Goal: Information Seeking & Learning: Learn about a topic

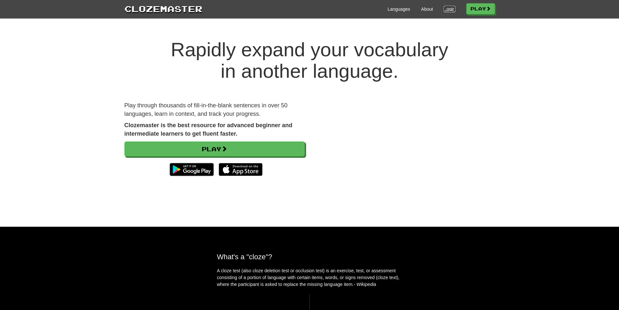
click at [447, 9] on link "Login" at bounding box center [449, 9] width 11 height 6
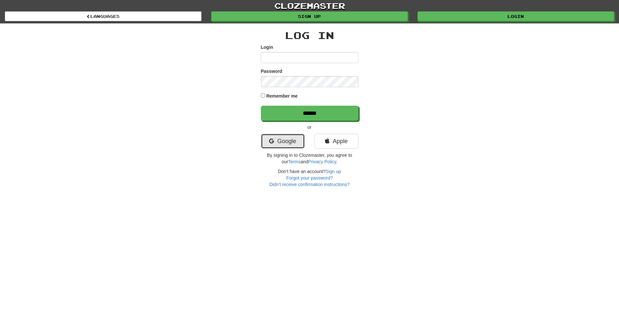
click at [291, 140] on link "Google" at bounding box center [283, 141] width 44 height 15
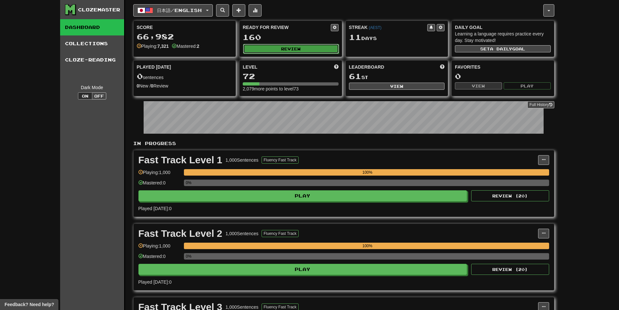
click at [276, 47] on button "Review" at bounding box center [291, 49] width 96 height 10
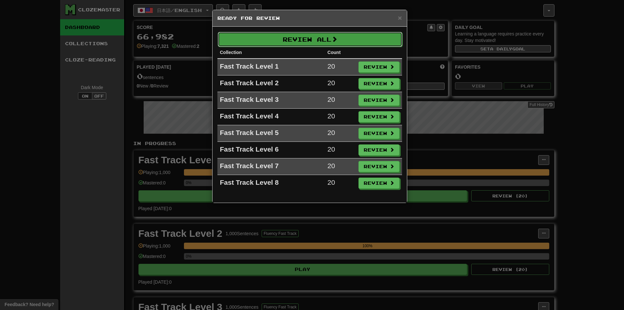
click at [293, 41] on button "Review All" at bounding box center [310, 39] width 185 height 15
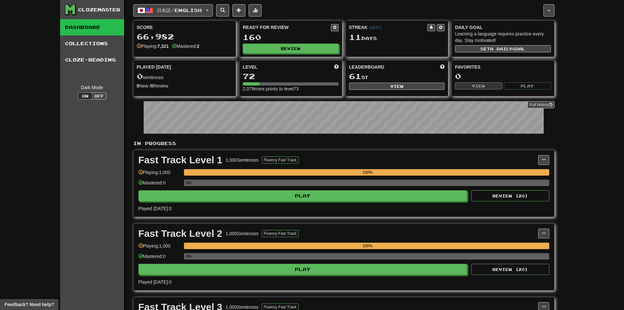
select select "********"
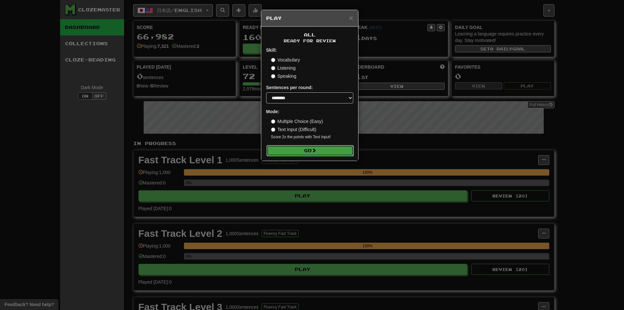
click at [296, 151] on button "Go" at bounding box center [309, 150] width 87 height 11
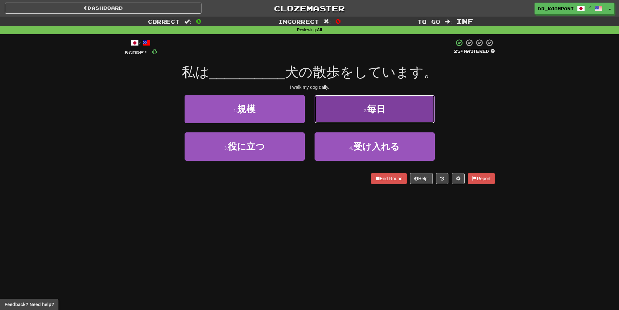
click at [360, 116] on button "2 . 毎日" at bounding box center [374, 109] width 120 height 28
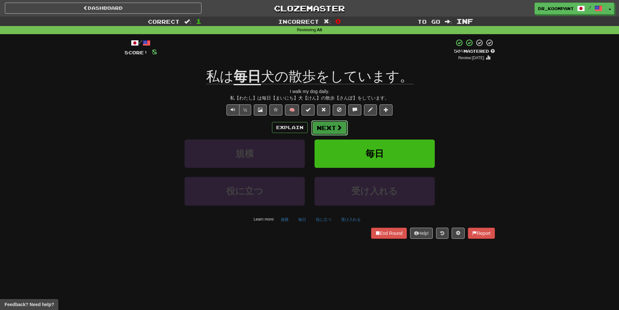
click at [334, 124] on button "Next" at bounding box center [329, 127] width 36 height 15
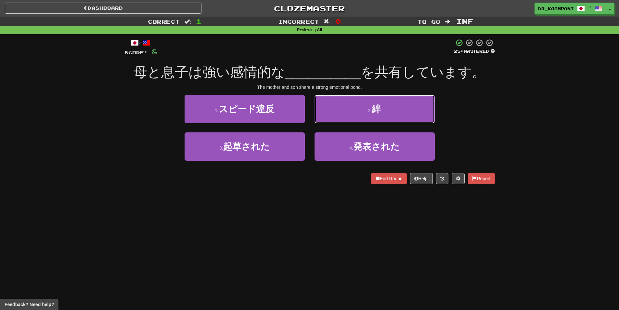
click at [359, 116] on button "2 . 絆" at bounding box center [374, 109] width 120 height 28
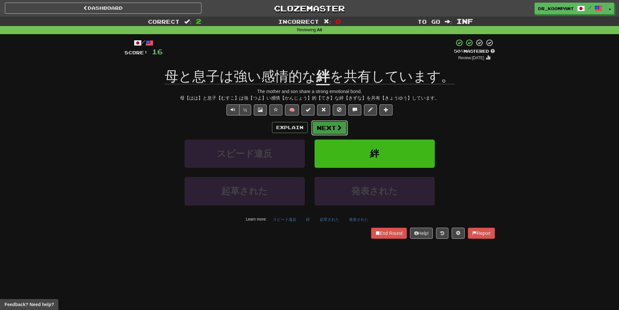
click at [341, 128] on span at bounding box center [339, 127] width 6 height 6
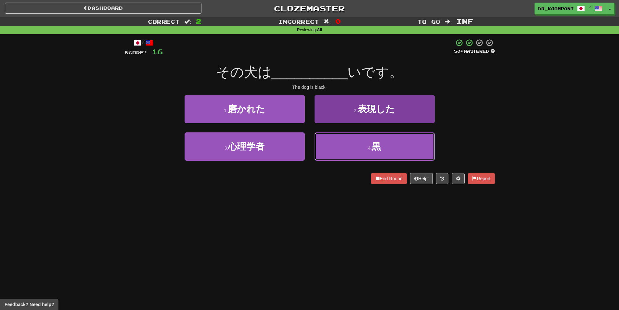
drag, startPoint x: 365, startPoint y: 140, endPoint x: 364, endPoint y: 143, distance: 3.7
click at [365, 141] on button "4 . 黒" at bounding box center [374, 146] width 120 height 28
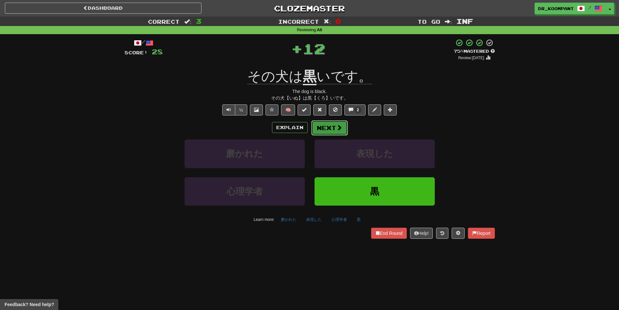
click at [338, 127] on span at bounding box center [339, 127] width 6 height 6
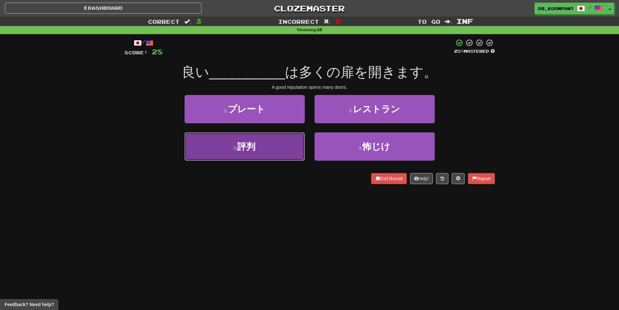
click at [288, 150] on button "3 . 評判" at bounding box center [245, 146] width 120 height 28
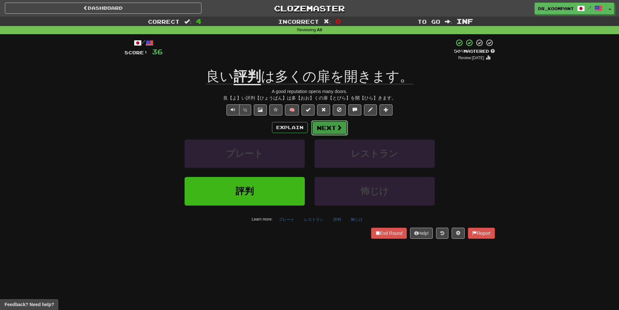
click at [335, 130] on button "Next" at bounding box center [329, 127] width 36 height 15
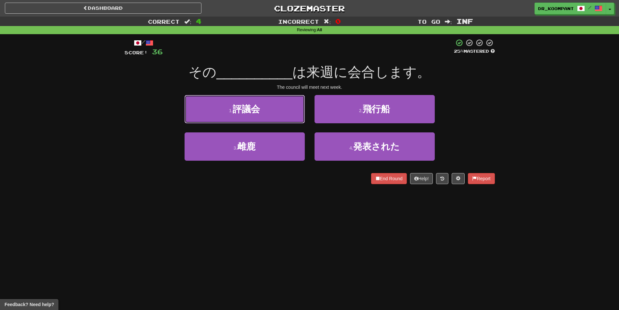
click at [285, 117] on button "1 . 評議会" at bounding box center [245, 109] width 120 height 28
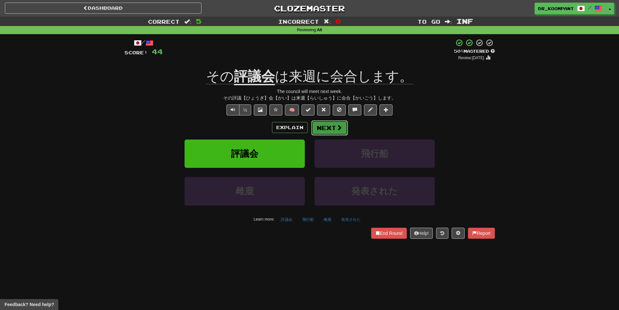
click at [330, 126] on button "Next" at bounding box center [329, 127] width 36 height 15
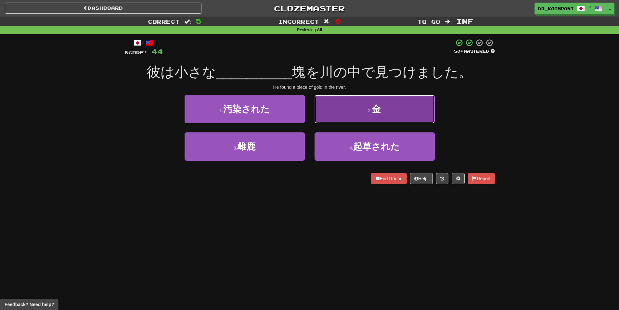
click at [358, 113] on button "2 . 金" at bounding box center [374, 109] width 120 height 28
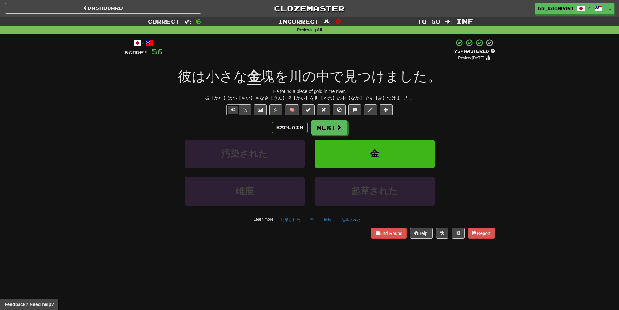
click at [229, 111] on button "Text-to-speech controls" at bounding box center [232, 109] width 13 height 11
click at [330, 129] on button "Next" at bounding box center [329, 127] width 36 height 15
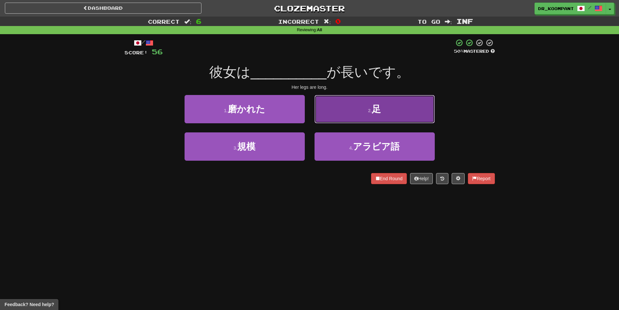
click at [357, 118] on button "2 . 足" at bounding box center [374, 109] width 120 height 28
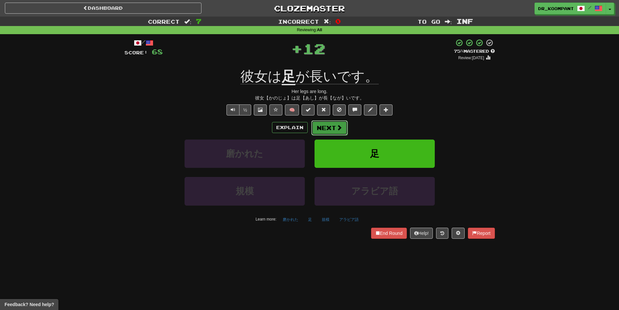
click at [334, 129] on button "Next" at bounding box center [329, 127] width 36 height 15
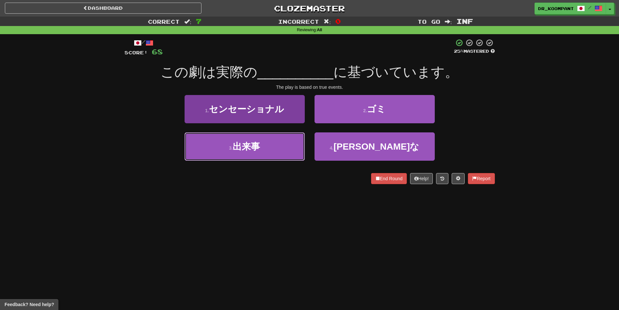
click at [256, 149] on span "出来事" at bounding box center [246, 146] width 27 height 10
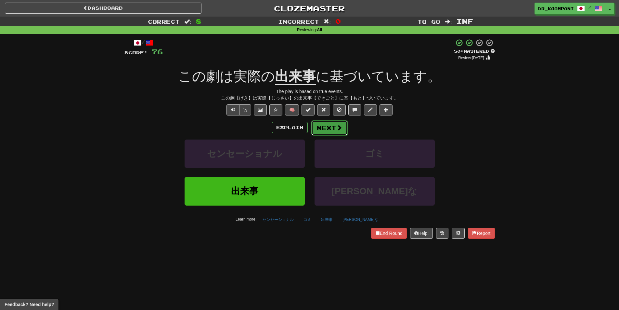
click at [325, 127] on button "Next" at bounding box center [329, 127] width 36 height 15
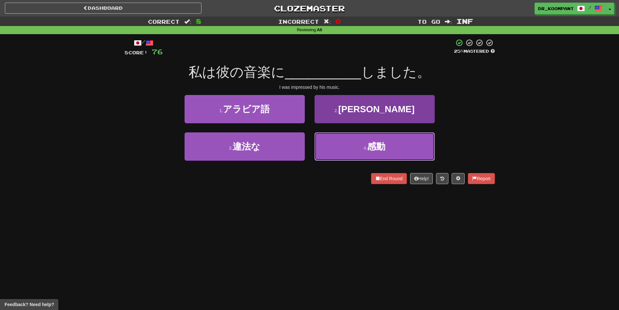
click at [348, 137] on button "4 . 感動" at bounding box center [374, 146] width 120 height 28
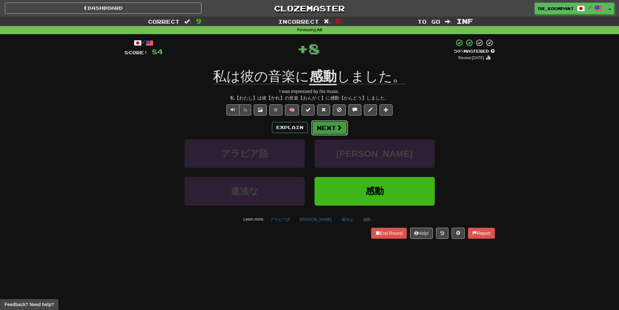
click at [328, 129] on button "Next" at bounding box center [329, 127] width 36 height 15
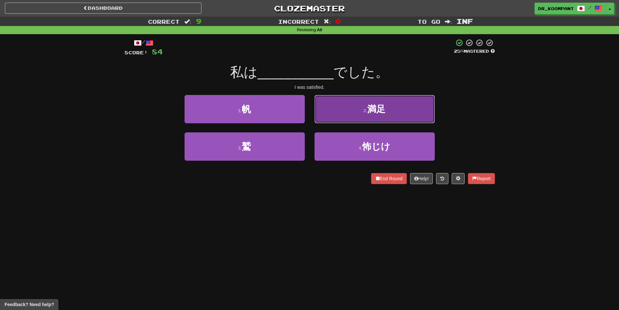
click at [345, 113] on button "2 . 満足" at bounding box center [374, 109] width 120 height 28
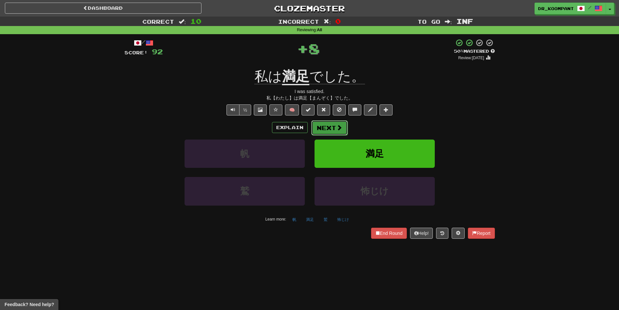
click at [340, 130] on span at bounding box center [339, 127] width 6 height 6
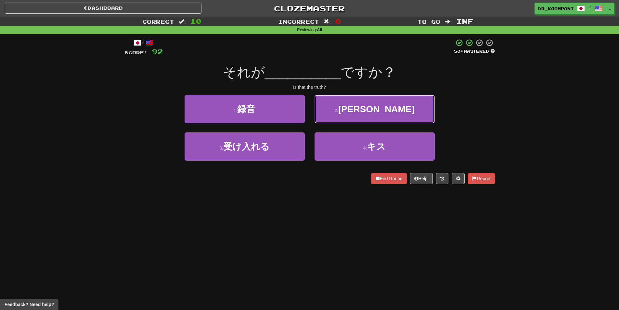
click at [350, 117] on button "2 . 真実" at bounding box center [374, 109] width 120 height 28
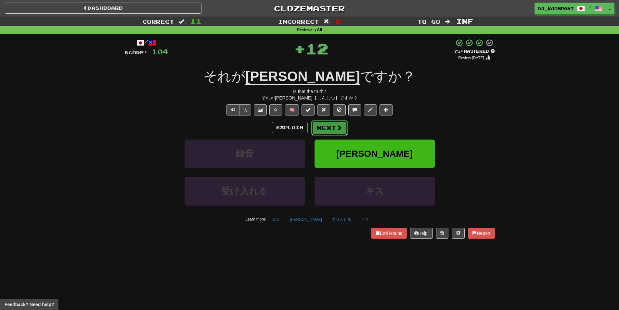
click at [321, 128] on button "Next" at bounding box center [329, 127] width 36 height 15
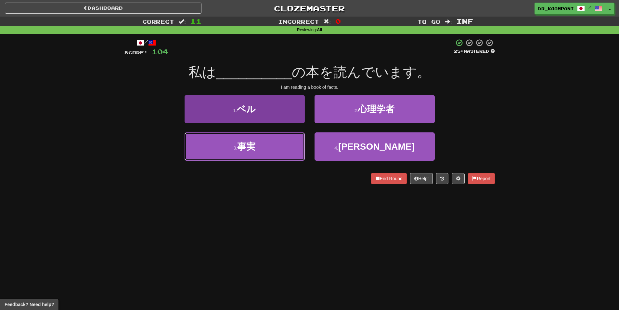
click at [280, 144] on button "3 . 事実" at bounding box center [245, 146] width 120 height 28
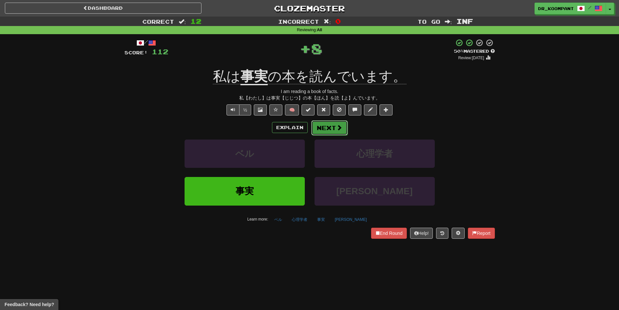
click at [327, 131] on button "Next" at bounding box center [329, 127] width 36 height 15
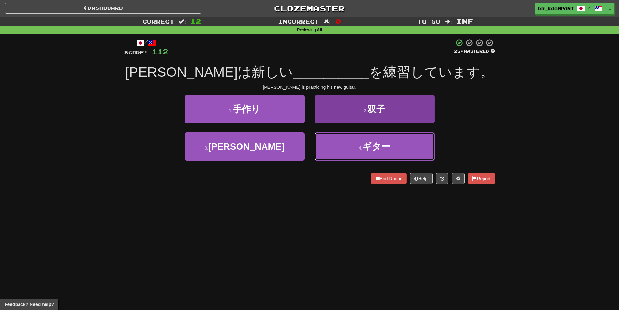
drag, startPoint x: 343, startPoint y: 135, endPoint x: 351, endPoint y: 140, distance: 8.9
click at [348, 138] on button "4 . ギター" at bounding box center [374, 146] width 120 height 28
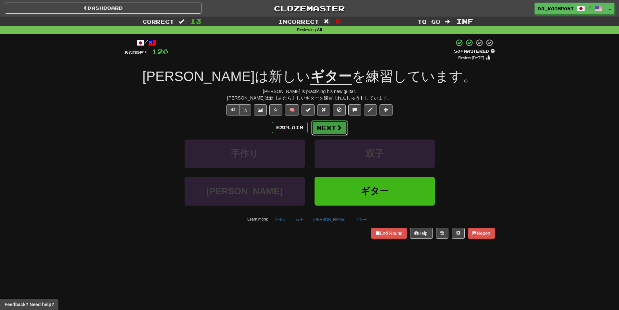
click at [321, 131] on button "Next" at bounding box center [329, 127] width 36 height 15
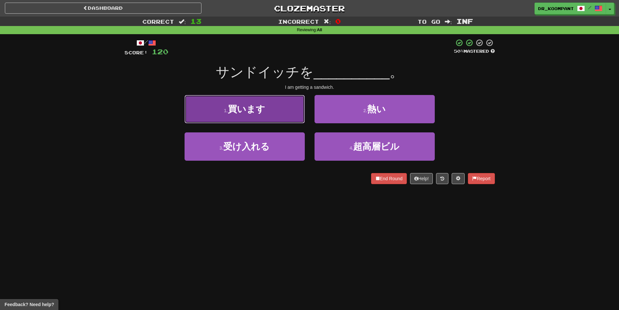
click at [295, 117] on button "1 . 買います" at bounding box center [245, 109] width 120 height 28
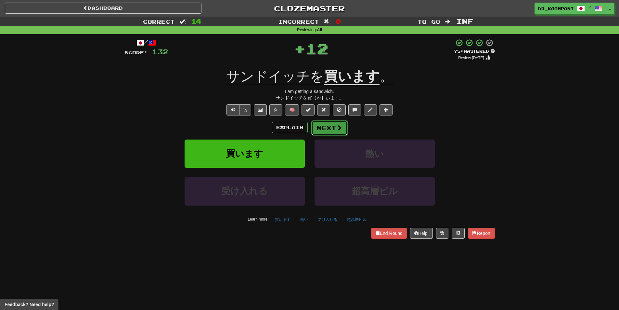
click at [333, 129] on button "Next" at bounding box center [329, 127] width 36 height 15
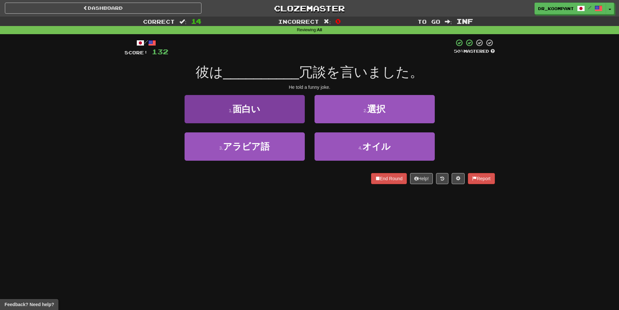
click at [294, 121] on div "1 . 面白い" at bounding box center [245, 113] width 130 height 37
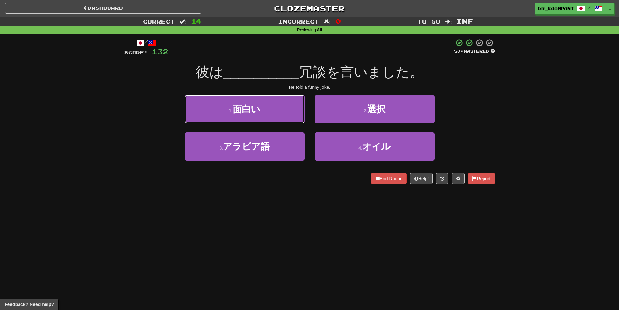
click at [292, 118] on button "1 . 面白い" at bounding box center [245, 109] width 120 height 28
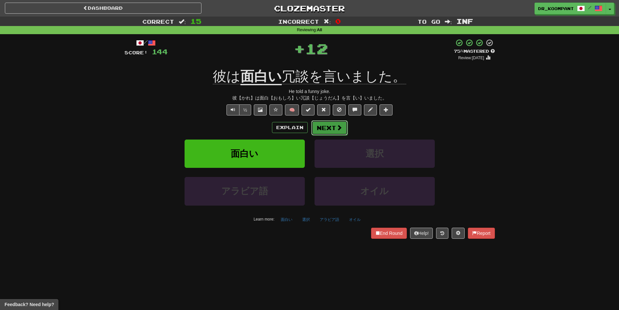
click at [337, 128] on span at bounding box center [339, 127] width 6 height 6
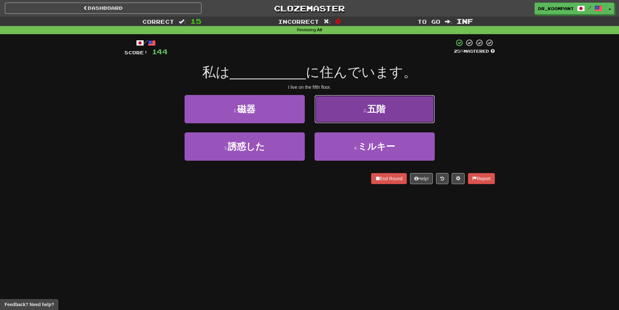
click at [350, 114] on button "2 . 五階" at bounding box center [374, 109] width 120 height 28
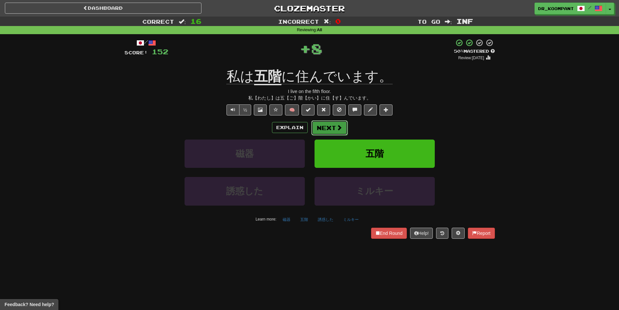
click at [317, 132] on button "Next" at bounding box center [329, 127] width 36 height 15
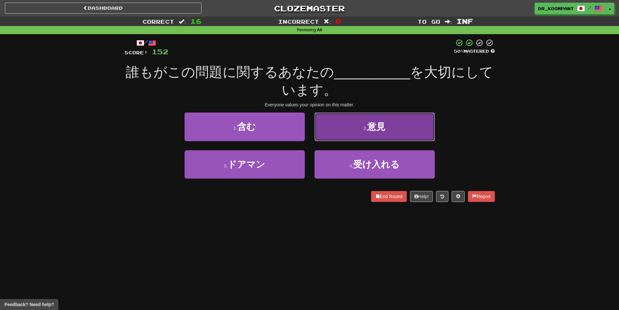
click at [336, 128] on button "2 . 意見" at bounding box center [374, 126] width 120 height 28
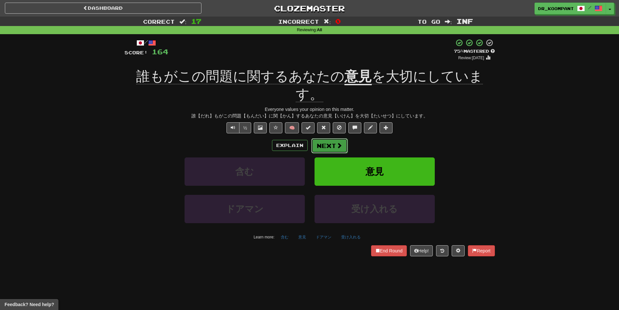
click at [327, 138] on button "Next" at bounding box center [329, 145] width 36 height 15
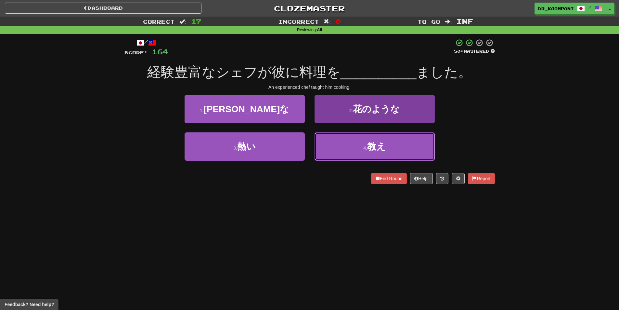
click at [346, 141] on button "4 . 教え" at bounding box center [374, 146] width 120 height 28
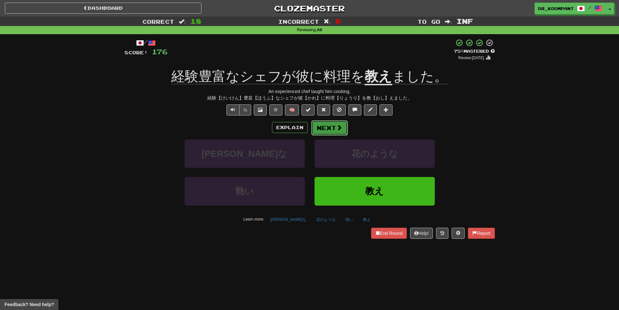
click at [330, 129] on button "Next" at bounding box center [329, 127] width 36 height 15
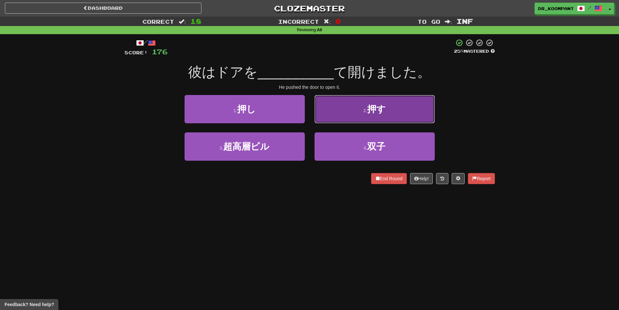
click at [372, 116] on button "2 . 押す" at bounding box center [374, 109] width 120 height 28
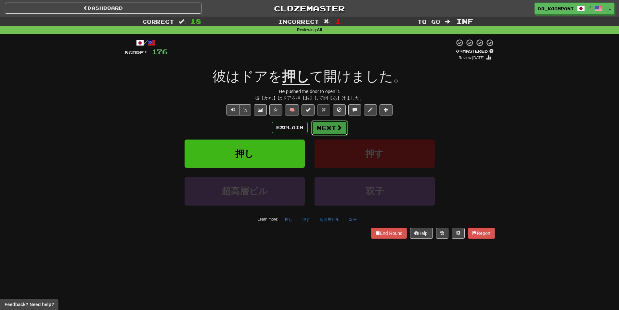
click at [338, 128] on span at bounding box center [339, 127] width 6 height 6
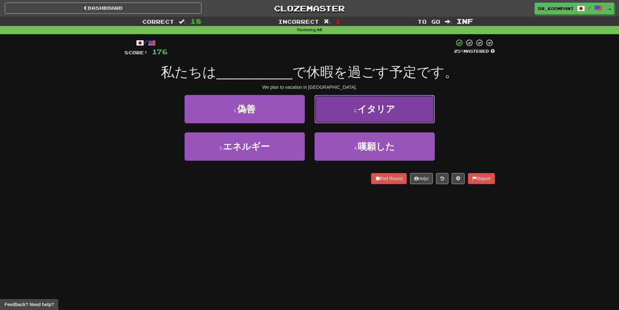
click at [355, 107] on button "2 . イタリア" at bounding box center [374, 109] width 120 height 28
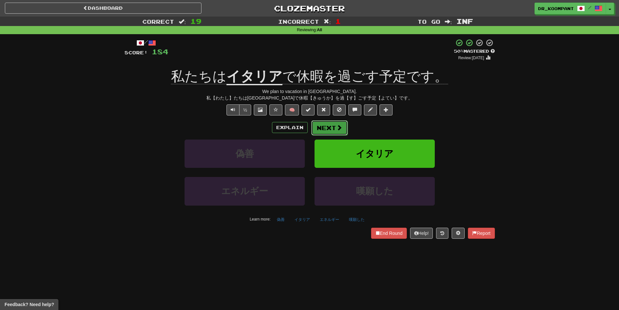
click at [338, 127] on span at bounding box center [339, 127] width 6 height 6
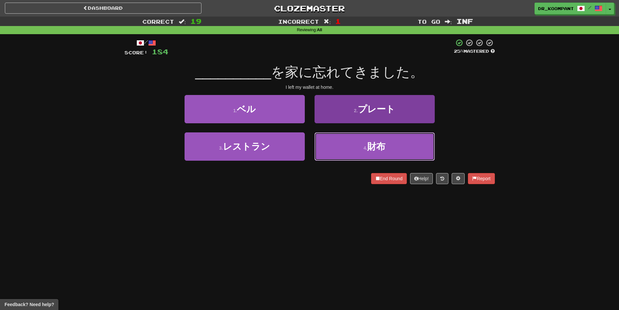
click at [344, 141] on button "4 . 財布" at bounding box center [374, 146] width 120 height 28
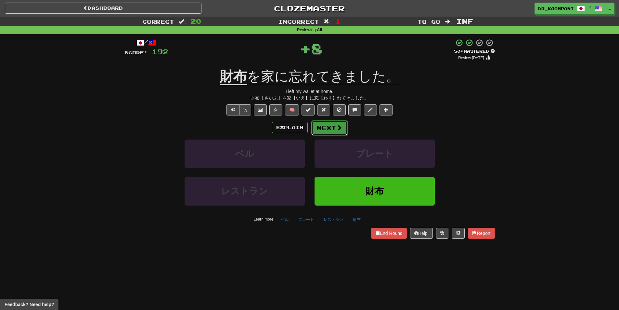
click at [323, 131] on button "Next" at bounding box center [329, 127] width 36 height 15
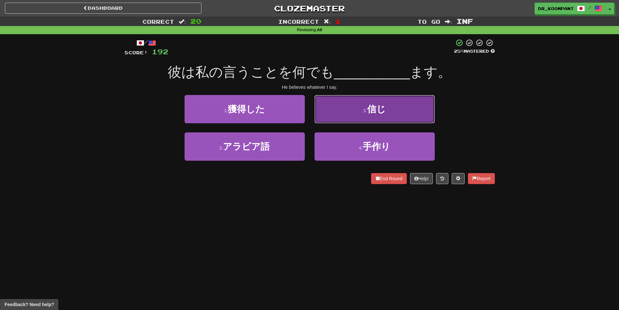
click at [364, 108] on small "2 ." at bounding box center [365, 110] width 4 height 5
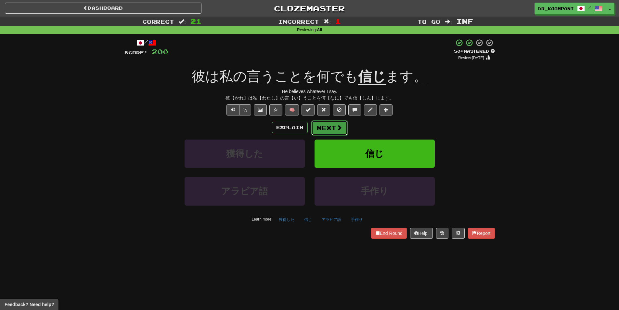
click at [336, 128] on span at bounding box center [339, 127] width 6 height 6
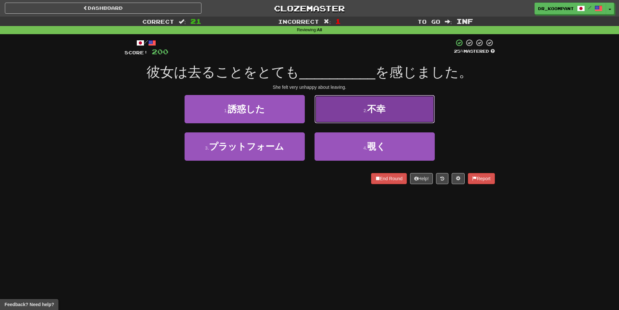
drag, startPoint x: 359, startPoint y: 115, endPoint x: 359, endPoint y: 111, distance: 3.6
click at [359, 111] on button "2 . 不幸" at bounding box center [374, 109] width 120 height 28
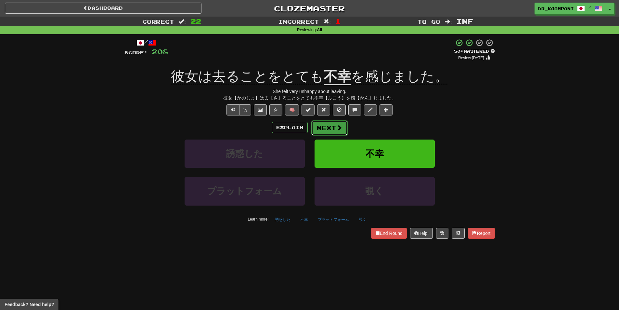
click at [325, 125] on button "Next" at bounding box center [329, 127] width 36 height 15
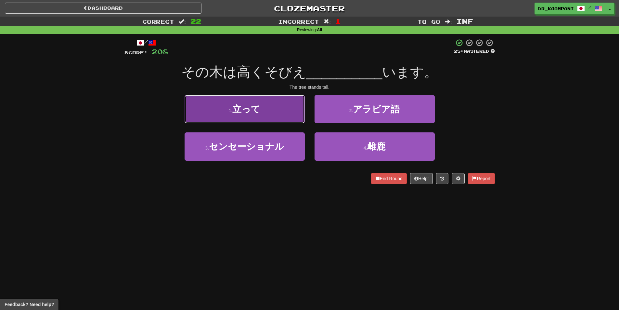
click at [279, 121] on button "1 . 立って" at bounding box center [245, 109] width 120 height 28
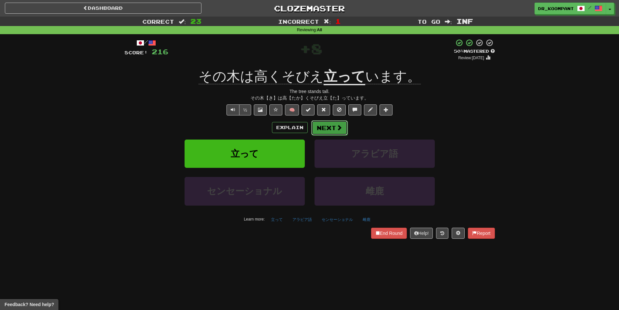
click at [331, 127] on button "Next" at bounding box center [329, 127] width 36 height 15
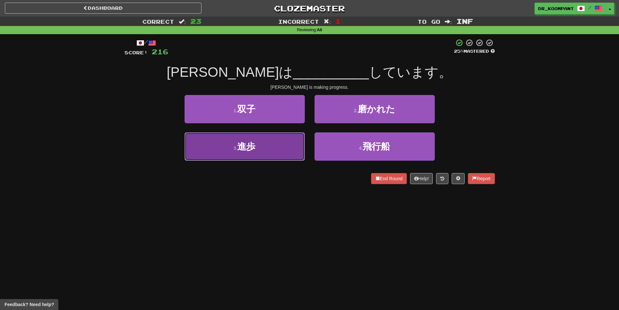
click at [284, 145] on button "3 . 進歩" at bounding box center [245, 146] width 120 height 28
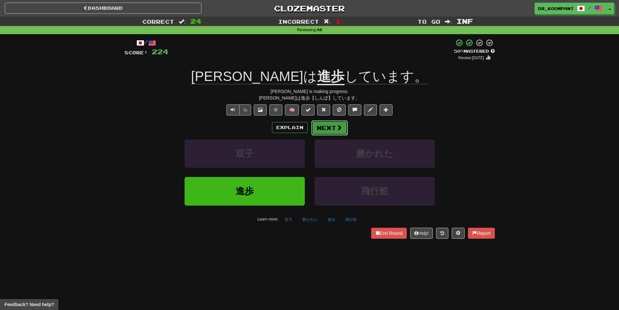
click at [334, 128] on button "Next" at bounding box center [329, 127] width 36 height 15
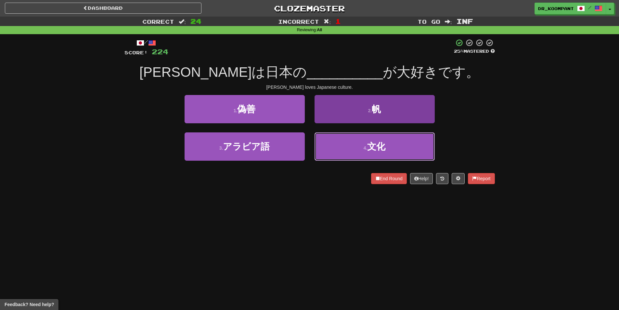
click at [341, 142] on button "4 . 文化" at bounding box center [374, 146] width 120 height 28
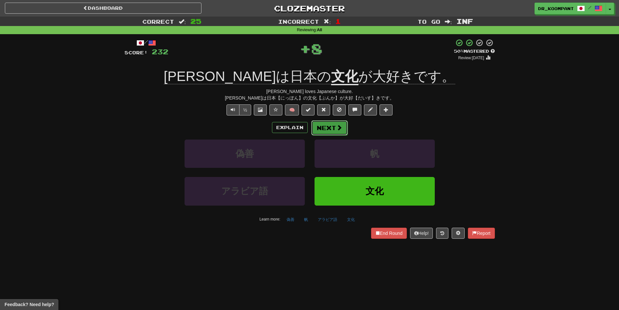
click at [334, 124] on button "Next" at bounding box center [329, 127] width 36 height 15
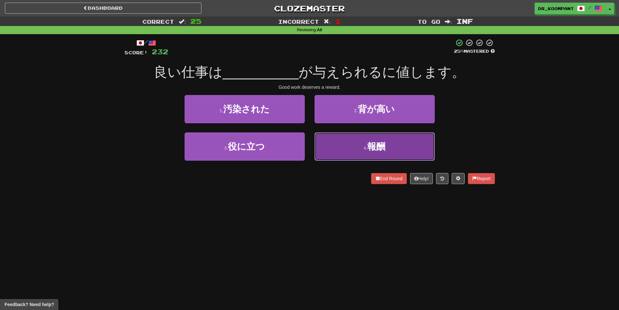
click at [334, 143] on button "4 . 報酬" at bounding box center [374, 146] width 120 height 28
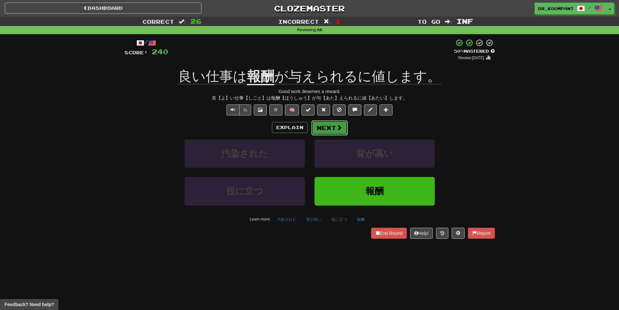
click at [326, 127] on button "Next" at bounding box center [329, 127] width 36 height 15
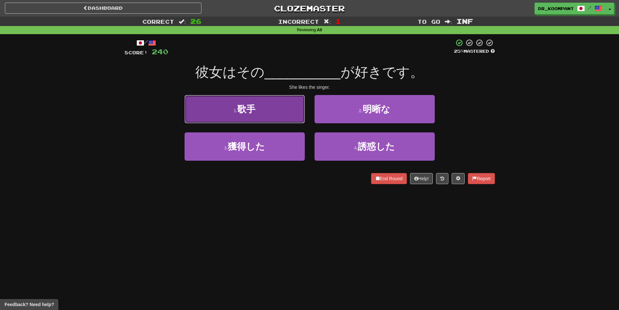
click at [279, 120] on button "1 . 歌手" at bounding box center [245, 109] width 120 height 28
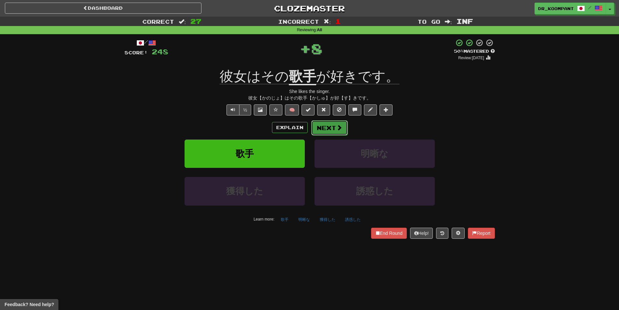
click at [332, 130] on button "Next" at bounding box center [329, 127] width 36 height 15
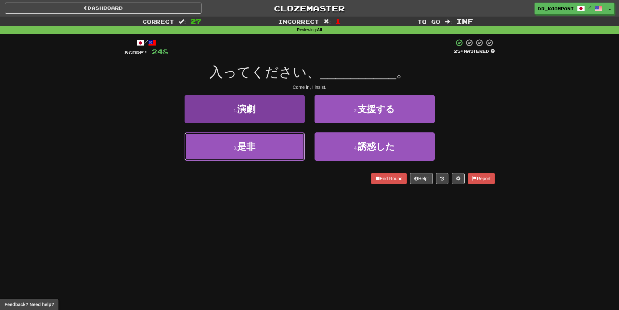
click at [295, 144] on button "3 . 是非" at bounding box center [245, 146] width 120 height 28
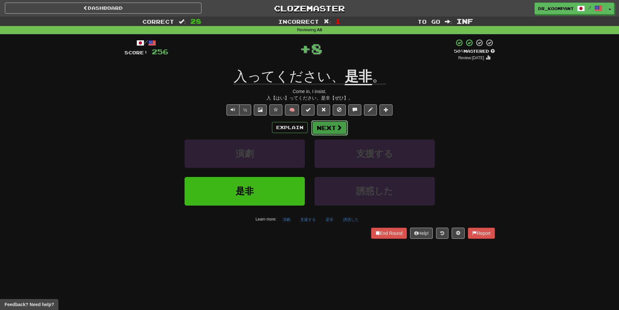
click at [340, 128] on span at bounding box center [339, 127] width 6 height 6
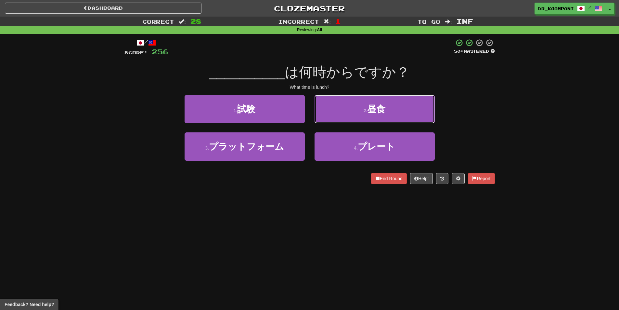
click at [354, 117] on button "2 . 昼食" at bounding box center [374, 109] width 120 height 28
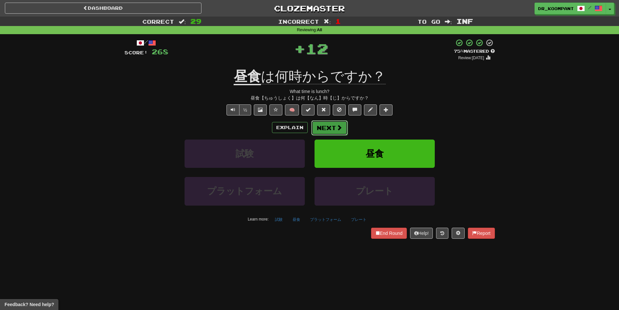
click at [336, 128] on span at bounding box center [339, 127] width 6 height 6
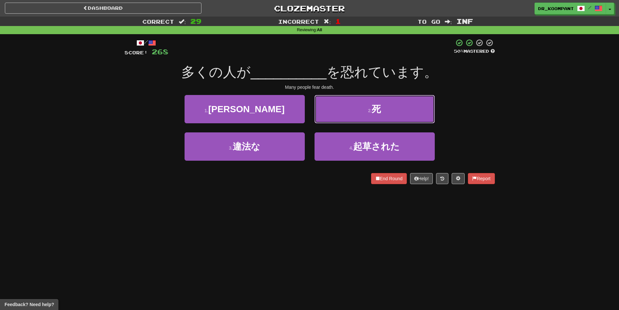
click at [348, 116] on button "2 . 死" at bounding box center [374, 109] width 120 height 28
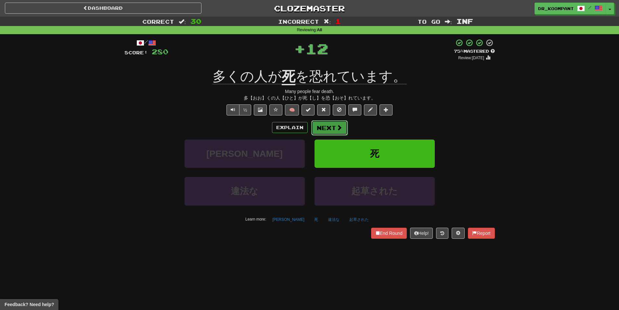
click at [335, 127] on button "Next" at bounding box center [329, 127] width 36 height 15
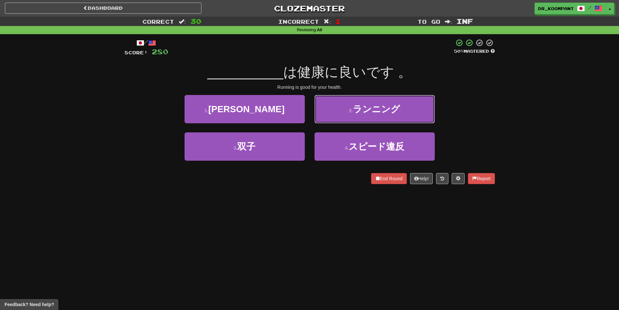
click at [359, 115] on button "2 . ランニング" at bounding box center [374, 109] width 120 height 28
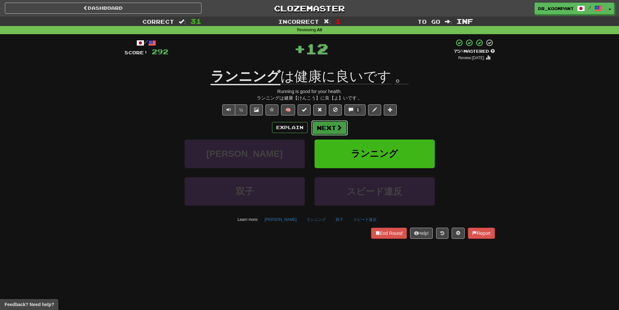
click at [338, 129] on span at bounding box center [339, 127] width 6 height 6
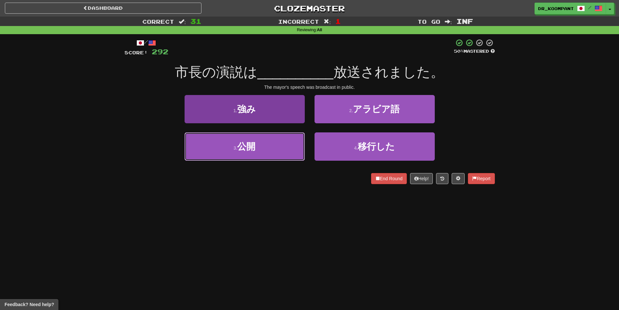
click at [283, 148] on button "3 . 公開" at bounding box center [245, 146] width 120 height 28
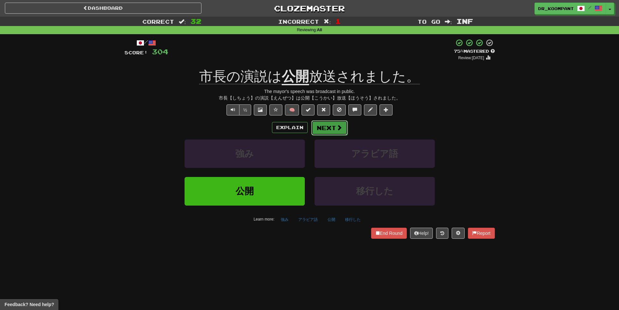
click at [325, 125] on button "Next" at bounding box center [329, 127] width 36 height 15
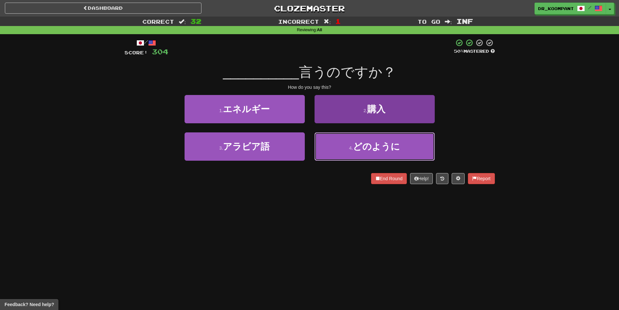
drag, startPoint x: 350, startPoint y: 145, endPoint x: 348, endPoint y: 143, distance: 3.7
click at [348, 143] on button "4 . どのように" at bounding box center [374, 146] width 120 height 28
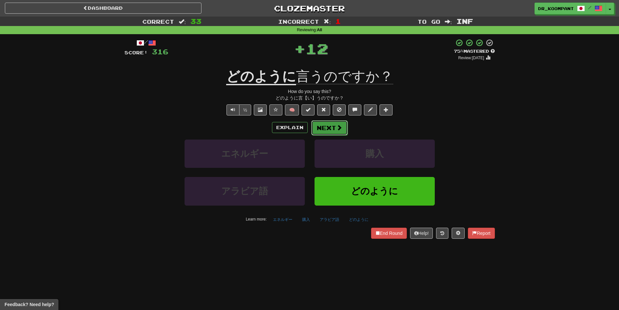
click at [326, 126] on button "Next" at bounding box center [329, 127] width 36 height 15
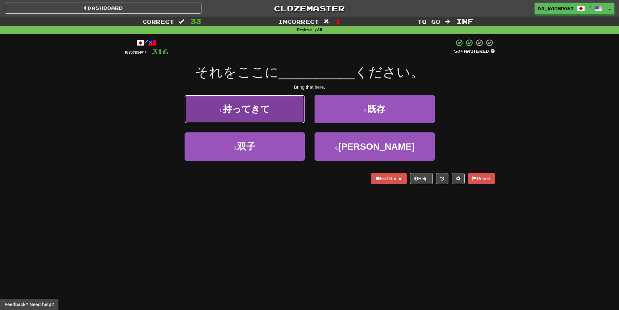
click at [279, 115] on button "1 . 持ってきて" at bounding box center [245, 109] width 120 height 28
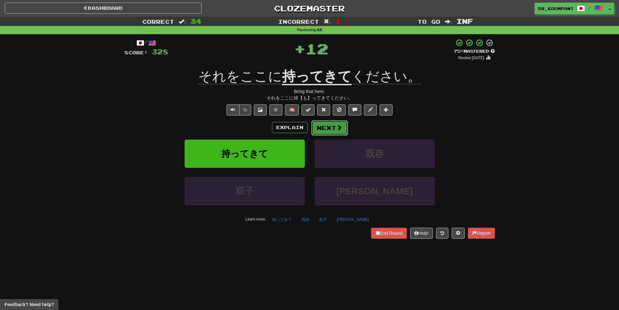
click at [326, 126] on button "Next" at bounding box center [329, 127] width 36 height 15
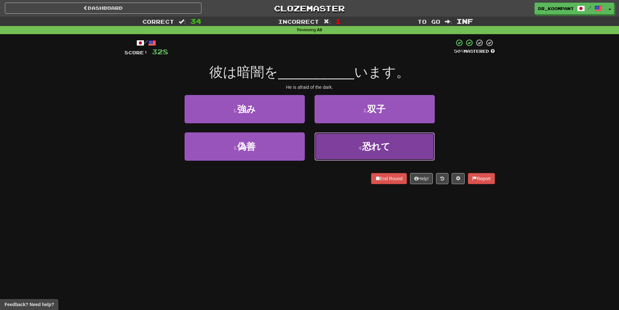
click at [338, 147] on button "4 . 恐れて" at bounding box center [374, 146] width 120 height 28
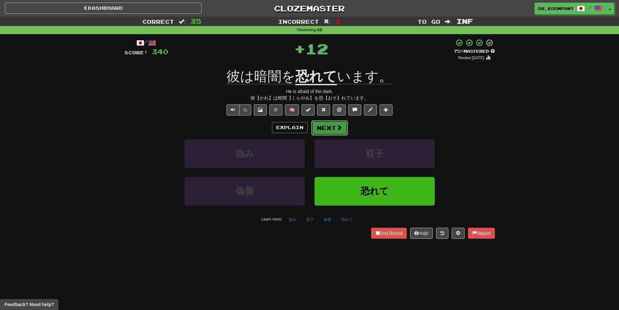
click at [329, 131] on button "Next" at bounding box center [329, 127] width 36 height 15
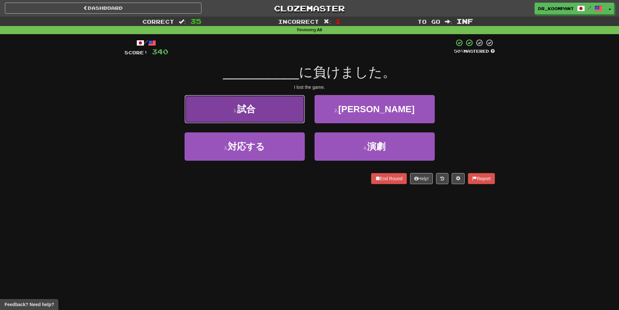
click at [259, 109] on button "1 . 試合" at bounding box center [245, 109] width 120 height 28
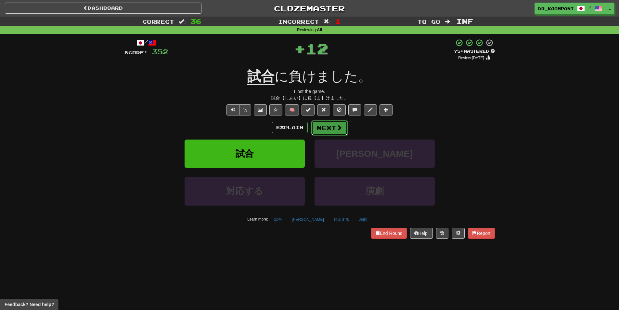
click at [338, 131] on button "Next" at bounding box center [329, 127] width 36 height 15
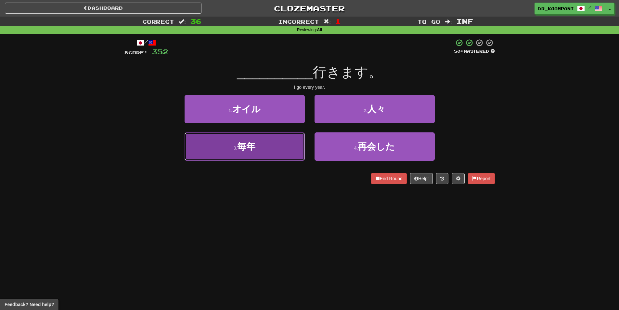
click at [284, 142] on button "3 . 毎年" at bounding box center [245, 146] width 120 height 28
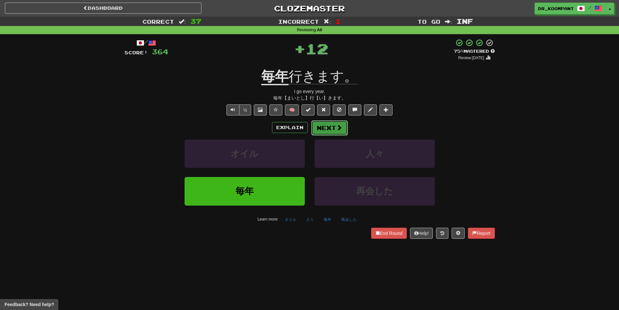
click at [326, 127] on button "Next" at bounding box center [329, 127] width 36 height 15
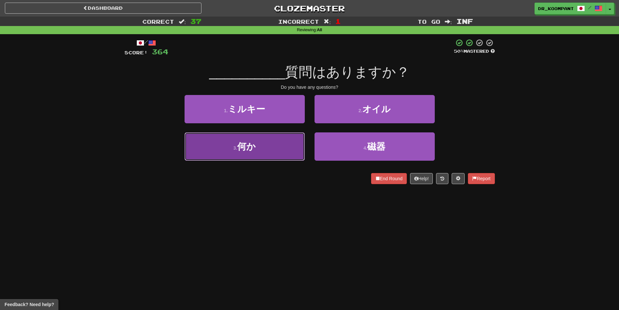
click at [277, 141] on button "3 . 何か" at bounding box center [245, 146] width 120 height 28
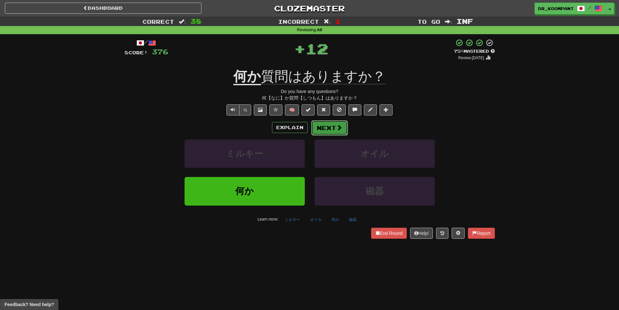
click at [326, 125] on button "Next" at bounding box center [329, 127] width 36 height 15
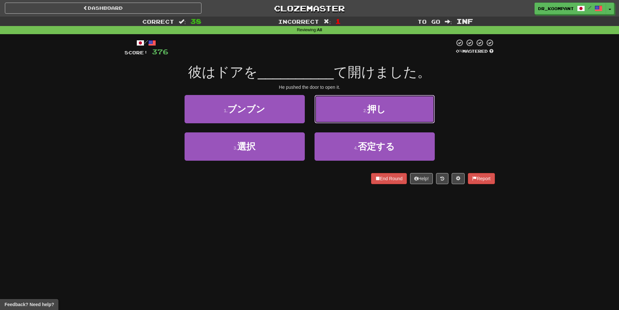
click at [334, 116] on button "2 . 押し" at bounding box center [374, 109] width 120 height 28
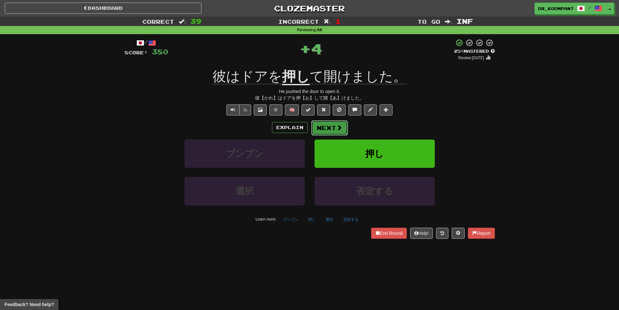
click at [322, 125] on button "Next" at bounding box center [329, 127] width 36 height 15
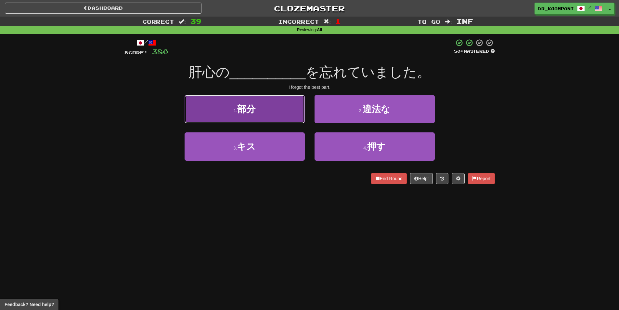
click at [287, 113] on button "1 . 部分" at bounding box center [245, 109] width 120 height 28
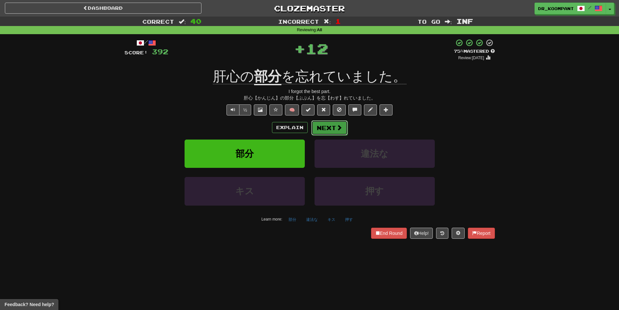
click at [333, 126] on button "Next" at bounding box center [329, 127] width 36 height 15
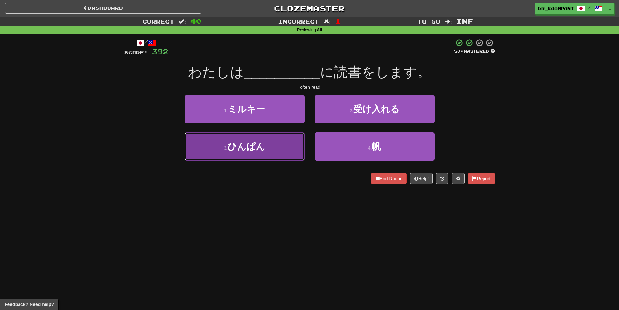
click at [287, 140] on button "3 . ひんぱん" at bounding box center [245, 146] width 120 height 28
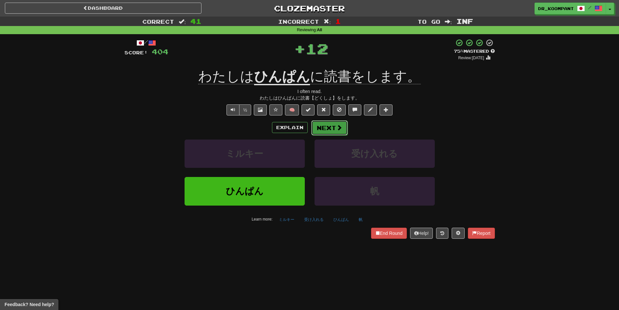
click at [335, 127] on button "Next" at bounding box center [329, 127] width 36 height 15
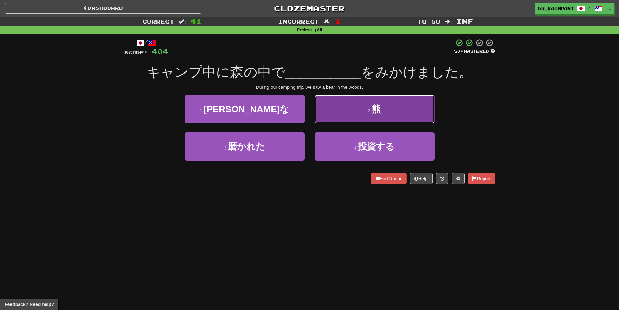
click at [352, 108] on button "2 . 熊" at bounding box center [374, 109] width 120 height 28
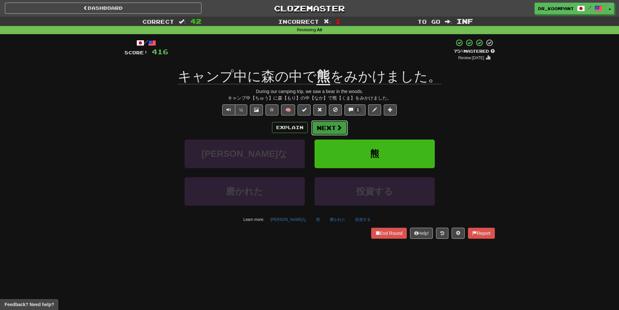
click at [329, 130] on button "Next" at bounding box center [329, 127] width 36 height 15
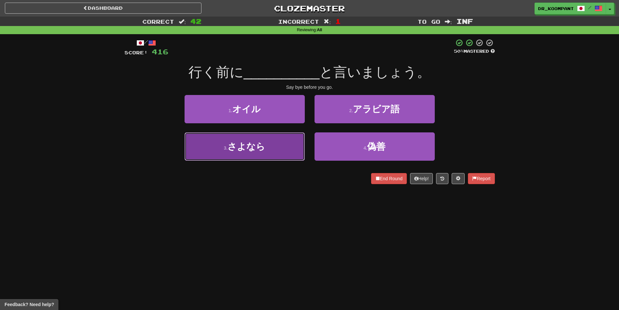
click at [280, 142] on button "3 . さよなら" at bounding box center [245, 146] width 120 height 28
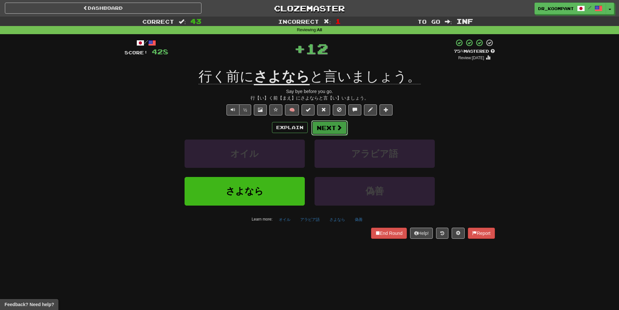
click at [322, 132] on button "Next" at bounding box center [329, 127] width 36 height 15
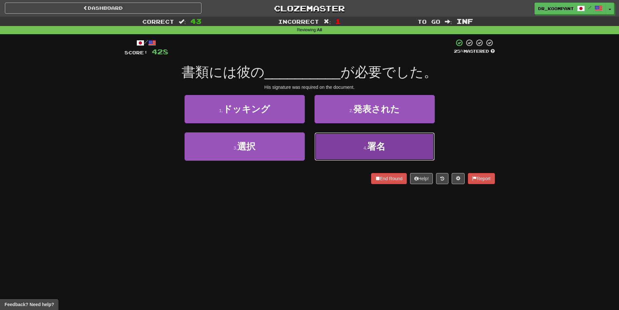
click at [342, 147] on button "4 . 署名" at bounding box center [374, 146] width 120 height 28
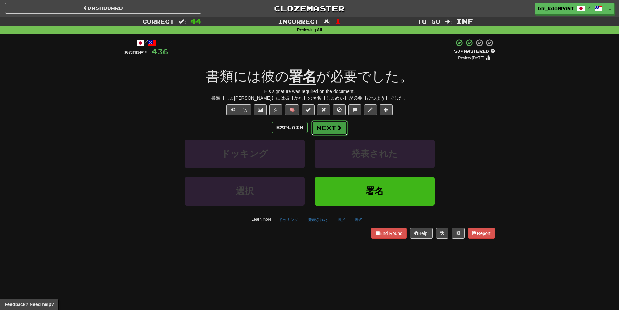
click at [324, 123] on button "Next" at bounding box center [329, 127] width 36 height 15
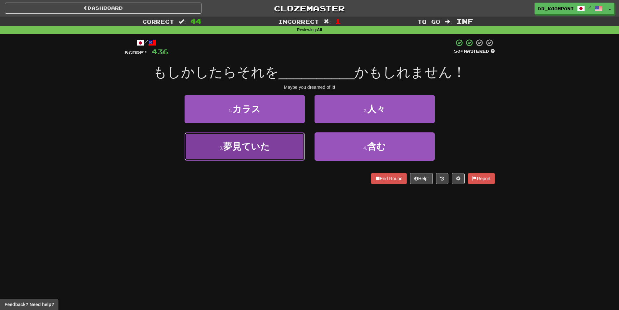
click at [291, 146] on button "3 . 夢見ていた" at bounding box center [245, 146] width 120 height 28
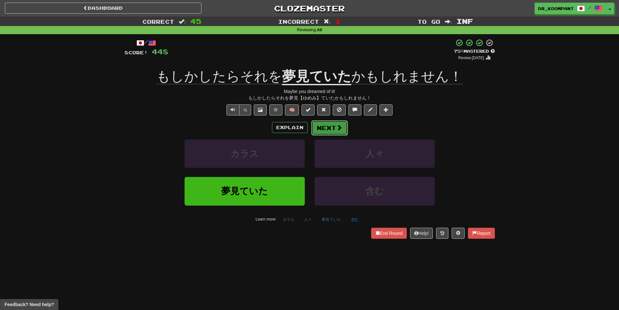
click at [331, 125] on button "Next" at bounding box center [329, 127] width 36 height 15
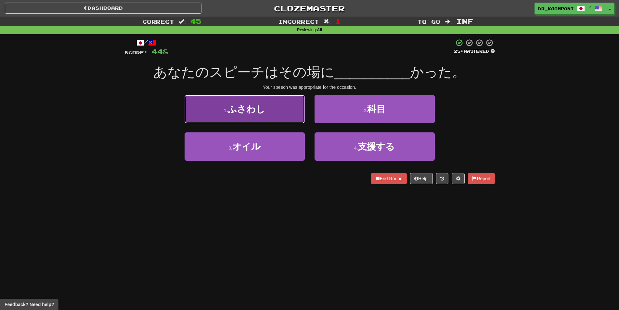
click at [281, 111] on button "1 . ふさわし" at bounding box center [245, 109] width 120 height 28
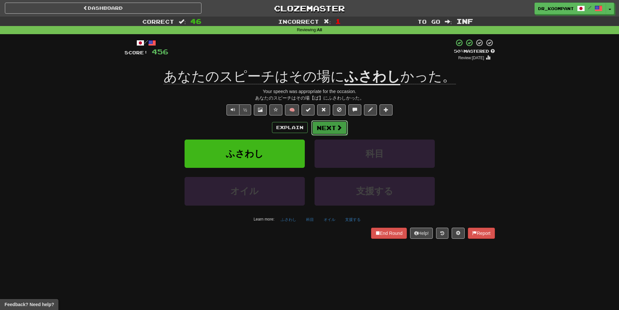
click at [334, 128] on button "Next" at bounding box center [329, 127] width 36 height 15
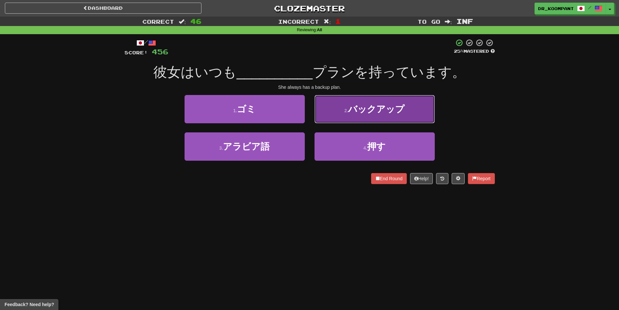
click at [347, 114] on button "2 . バックアップ" at bounding box center [374, 109] width 120 height 28
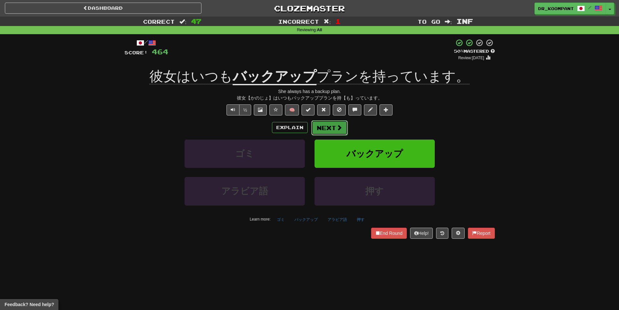
click at [326, 127] on button "Next" at bounding box center [329, 127] width 36 height 15
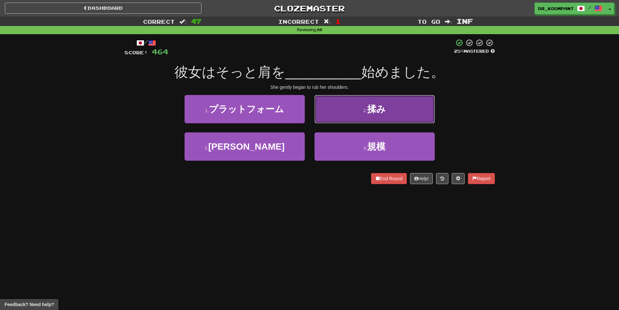
click at [360, 117] on button "2 . 揉み" at bounding box center [374, 109] width 120 height 28
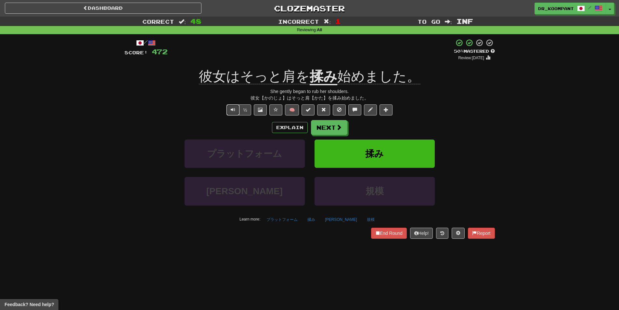
click at [229, 110] on button "Text-to-speech controls" at bounding box center [232, 109] width 13 height 11
click at [319, 125] on button "Next" at bounding box center [329, 127] width 36 height 15
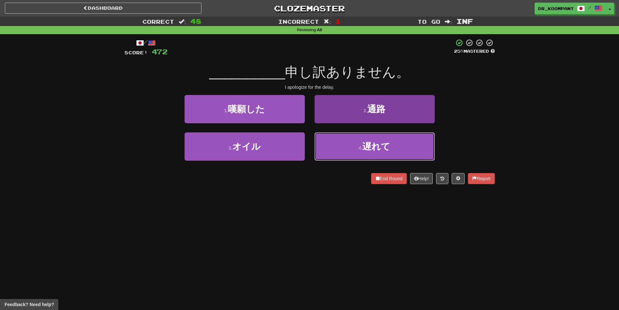
click at [339, 147] on button "4 . 遅れて" at bounding box center [374, 146] width 120 height 28
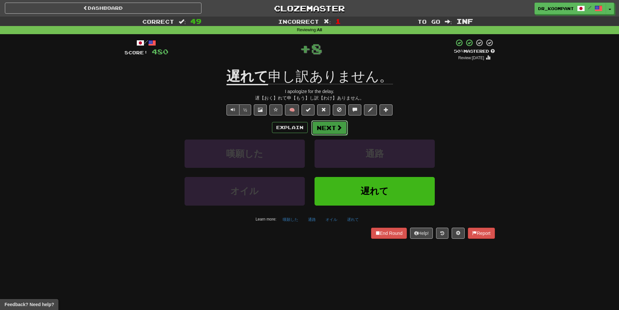
click at [329, 132] on button "Next" at bounding box center [329, 127] width 36 height 15
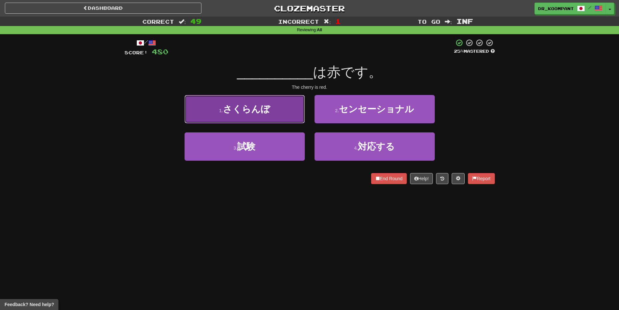
click at [277, 115] on button "1 . さくらんぼ" at bounding box center [245, 109] width 120 height 28
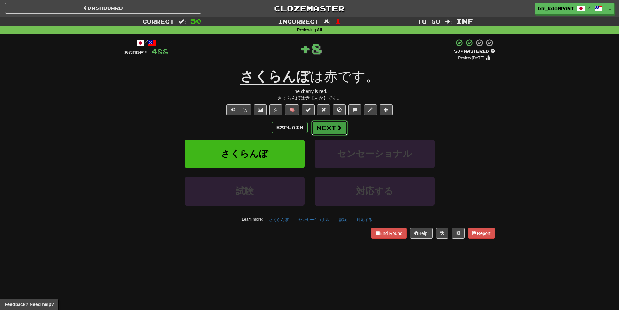
click at [334, 127] on button "Next" at bounding box center [329, 127] width 36 height 15
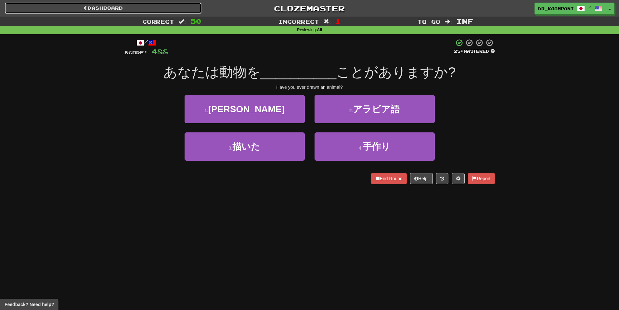
click at [137, 10] on link "Dashboard" at bounding box center [103, 8] width 197 height 11
